Goal: Task Accomplishment & Management: Manage account settings

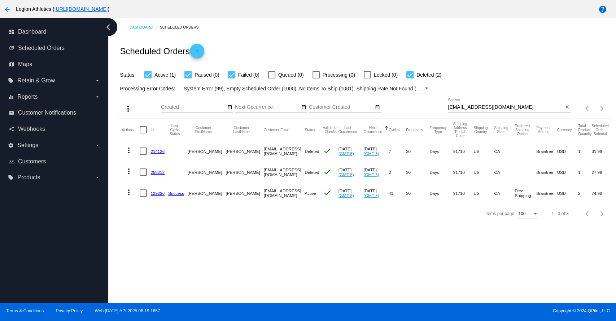
click at [157, 193] on link "129226" at bounding box center [158, 193] width 14 height 5
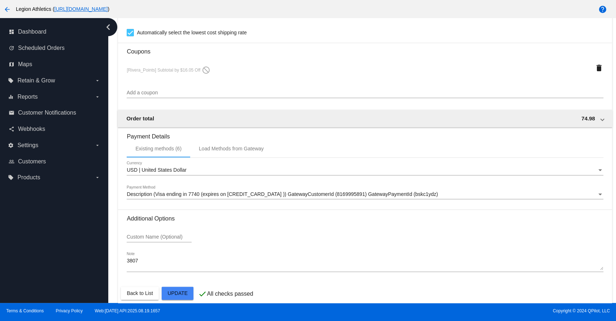
scroll to position [660, 0]
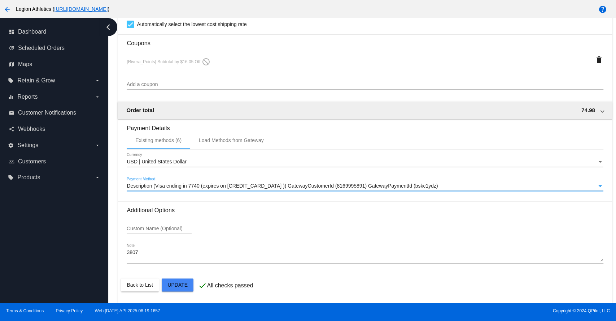
click at [261, 186] on span "Description (Visa ending in 7740 (expires on [CREDIT_CARD_DATA] )) GatewayCusto…" at bounding box center [282, 186] width 311 height 6
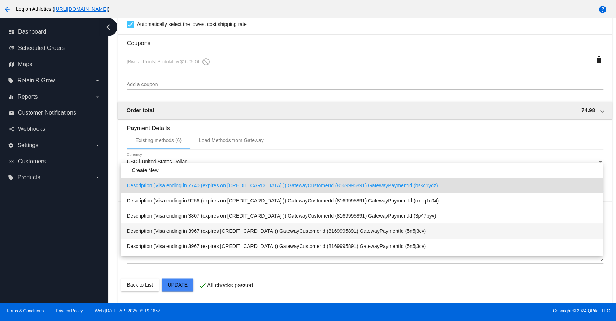
scroll to position [13, 0]
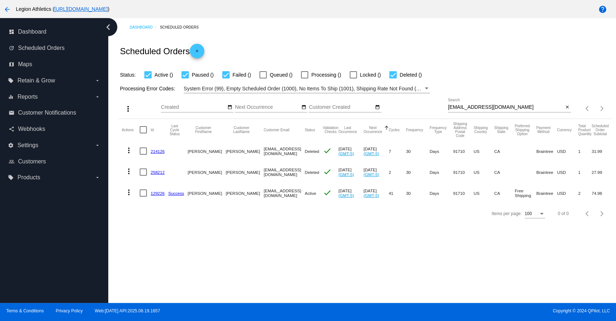
click at [156, 193] on link "129226" at bounding box center [158, 193] width 14 height 5
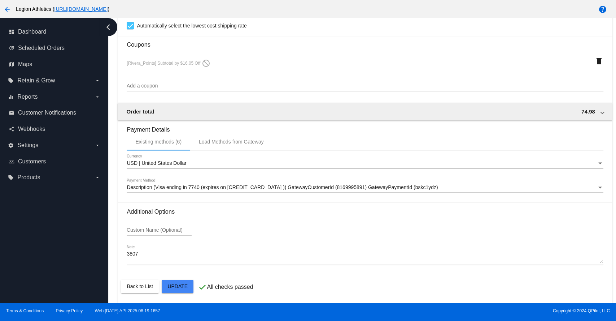
scroll to position [660, 0]
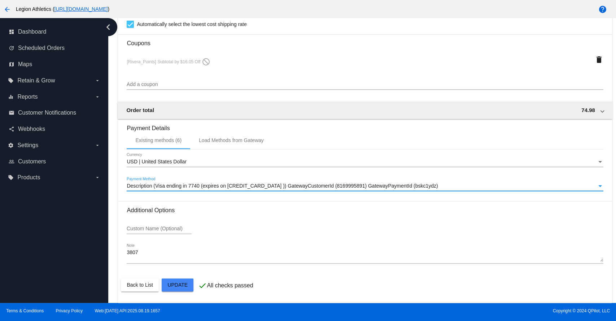
click at [207, 187] on span "Description (Visa ending in 7740 (expires on [CREDIT_CARD_DATA] )) GatewayCusto…" at bounding box center [282, 186] width 311 height 6
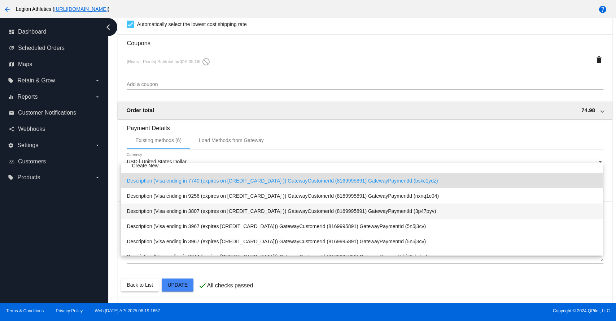
scroll to position [0, 0]
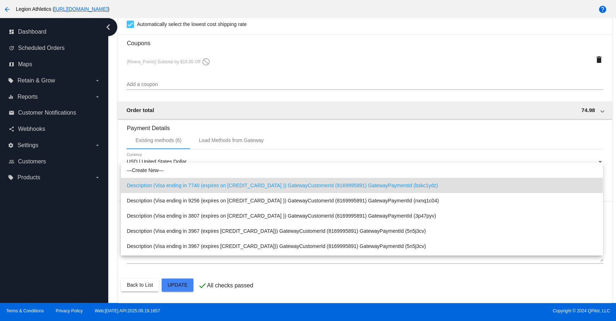
click at [226, 135] on div at bounding box center [308, 160] width 616 height 321
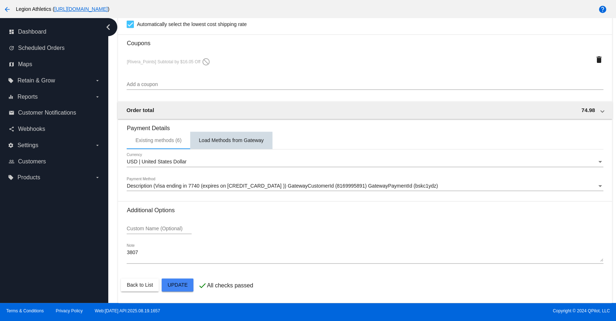
click at [226, 141] on div "Load Methods from Gateway" at bounding box center [231, 140] width 65 height 6
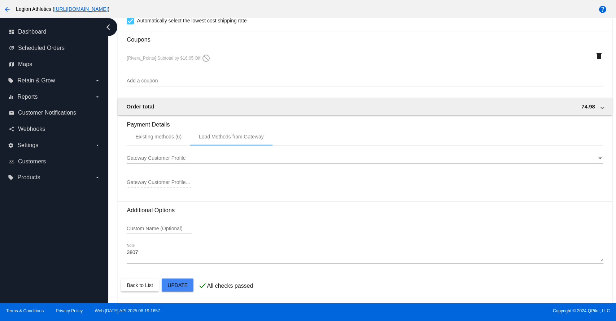
click at [178, 158] on span "Gateway Customer Profile" at bounding box center [156, 158] width 59 height 6
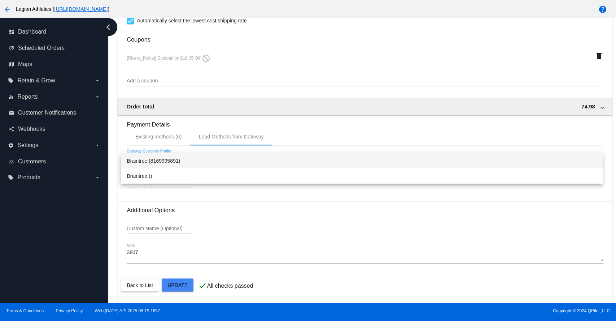
click at [178, 158] on span "Braintree (8169995891)" at bounding box center [362, 160] width 470 height 15
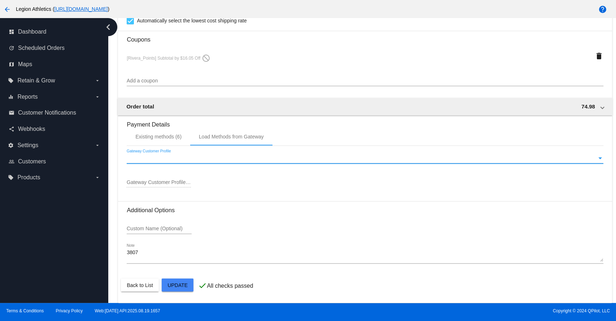
type input "8169995891"
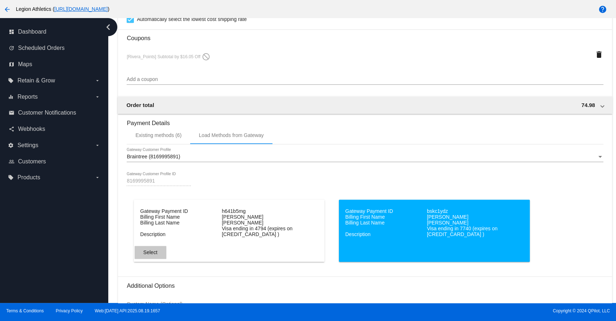
click at [150, 255] on span "Select" at bounding box center [150, 252] width 14 height 6
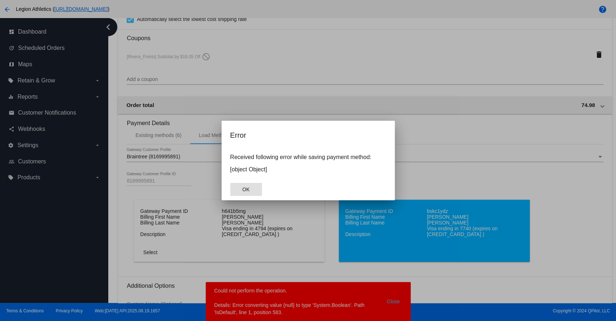
click at [204, 208] on div at bounding box center [308, 160] width 616 height 321
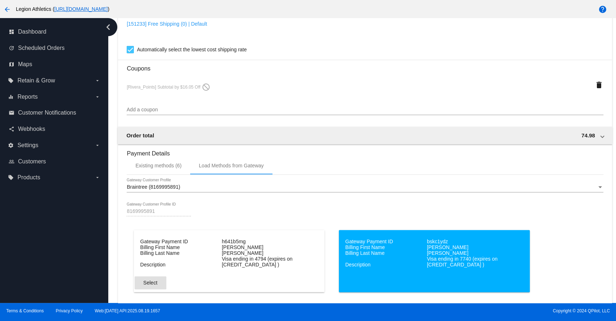
scroll to position [579, 0]
